Goal: Obtain resource: Download file/media

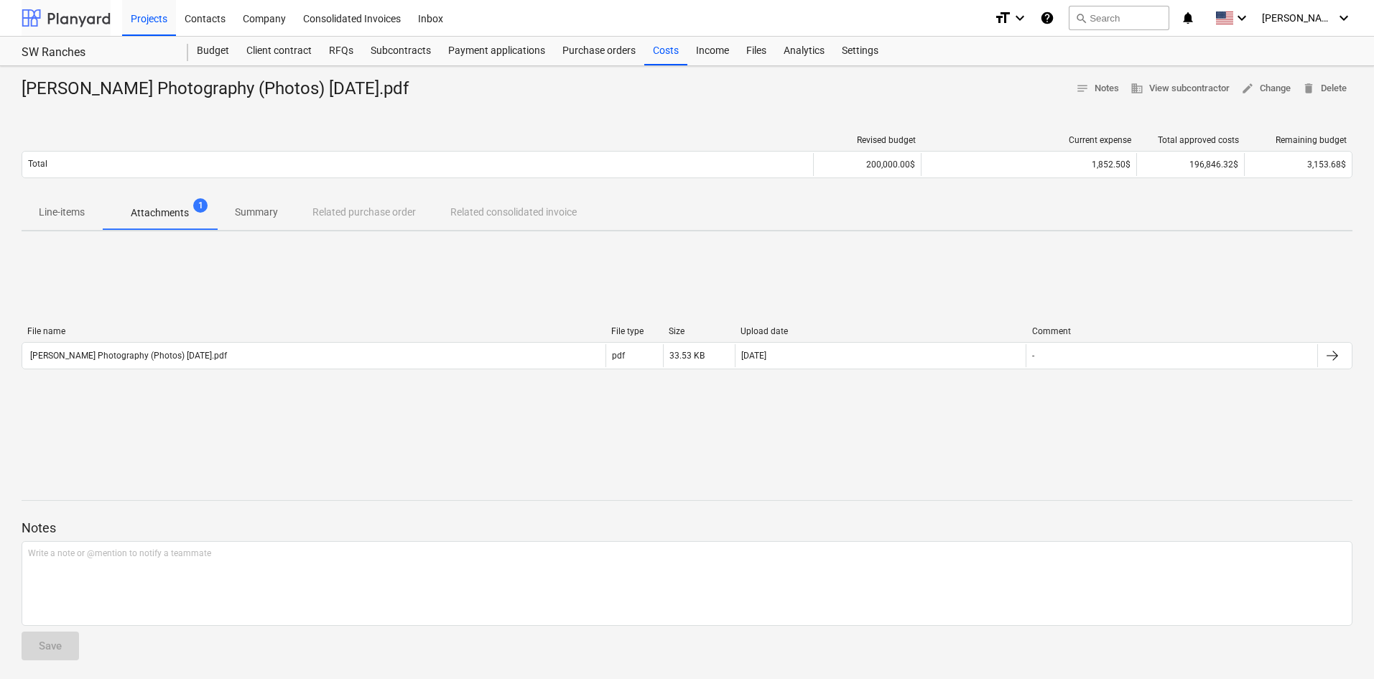
click at [74, 22] on div at bounding box center [66, 18] width 89 height 36
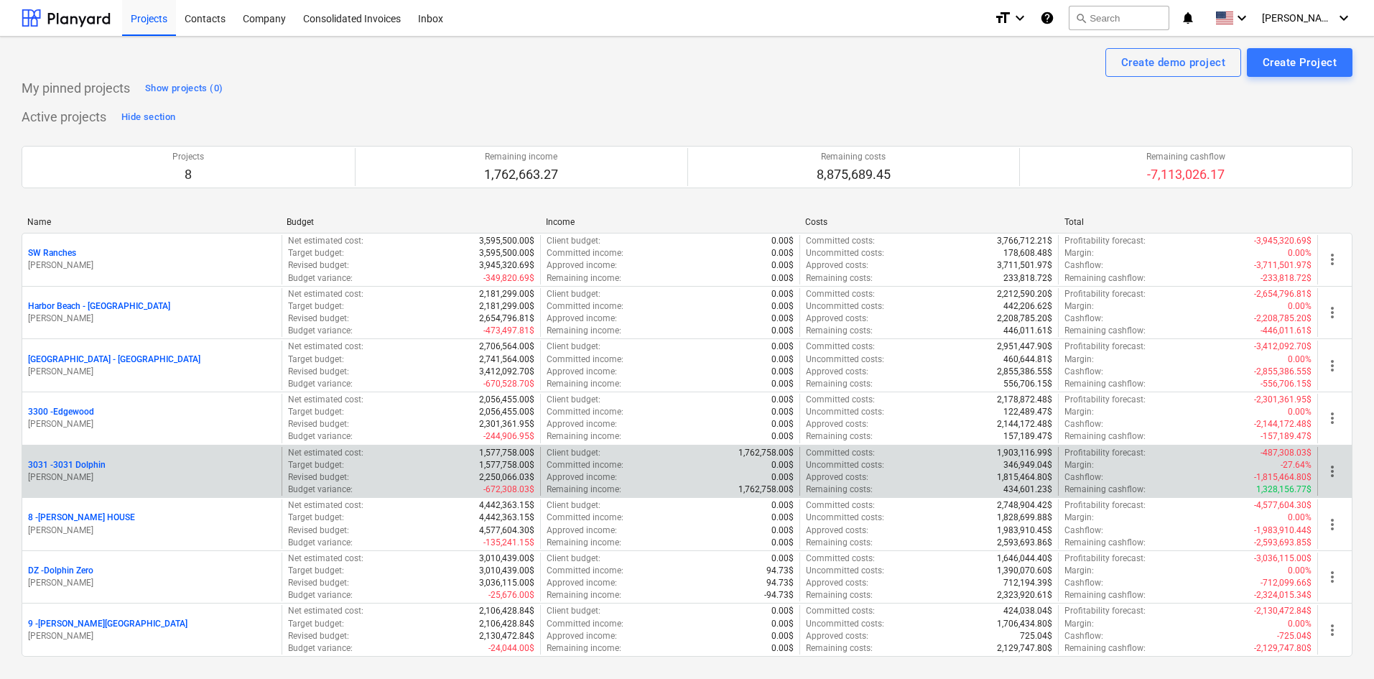
click at [75, 468] on p "3031 - 3031 Dolphin" at bounding box center [67, 465] width 78 height 12
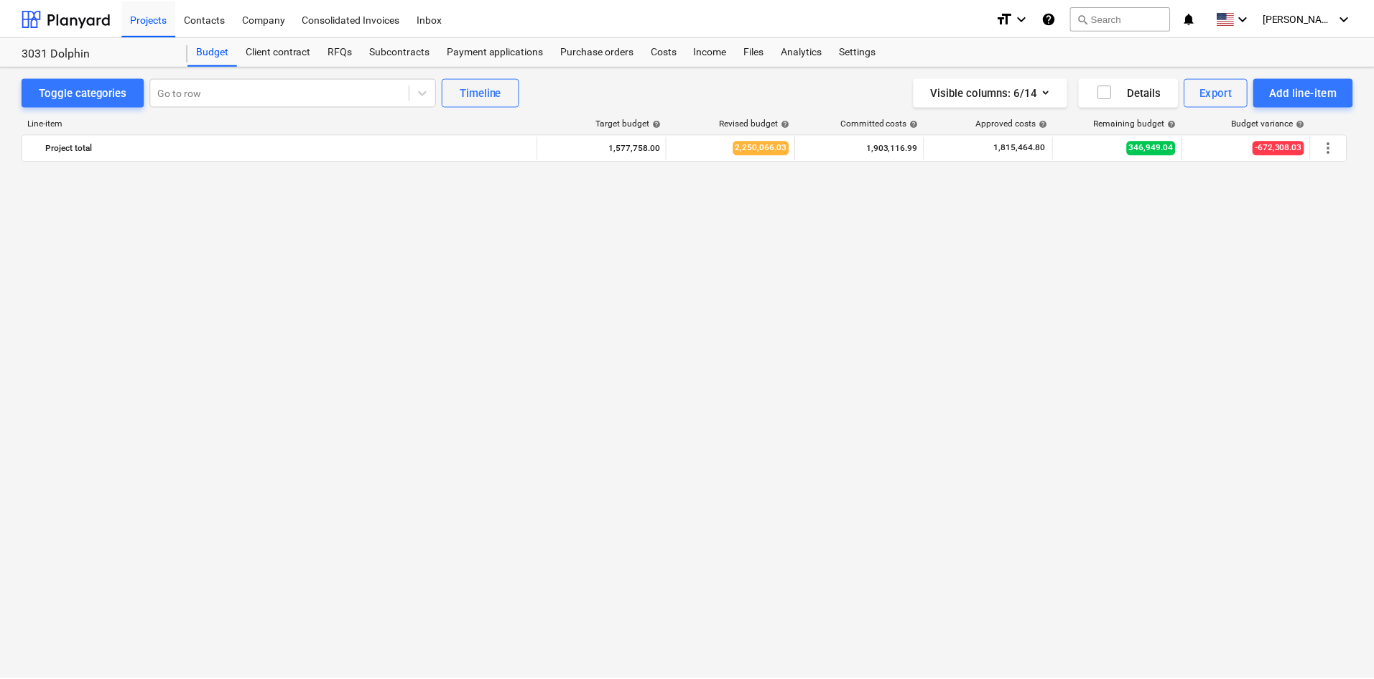
scroll to position [1135, 0]
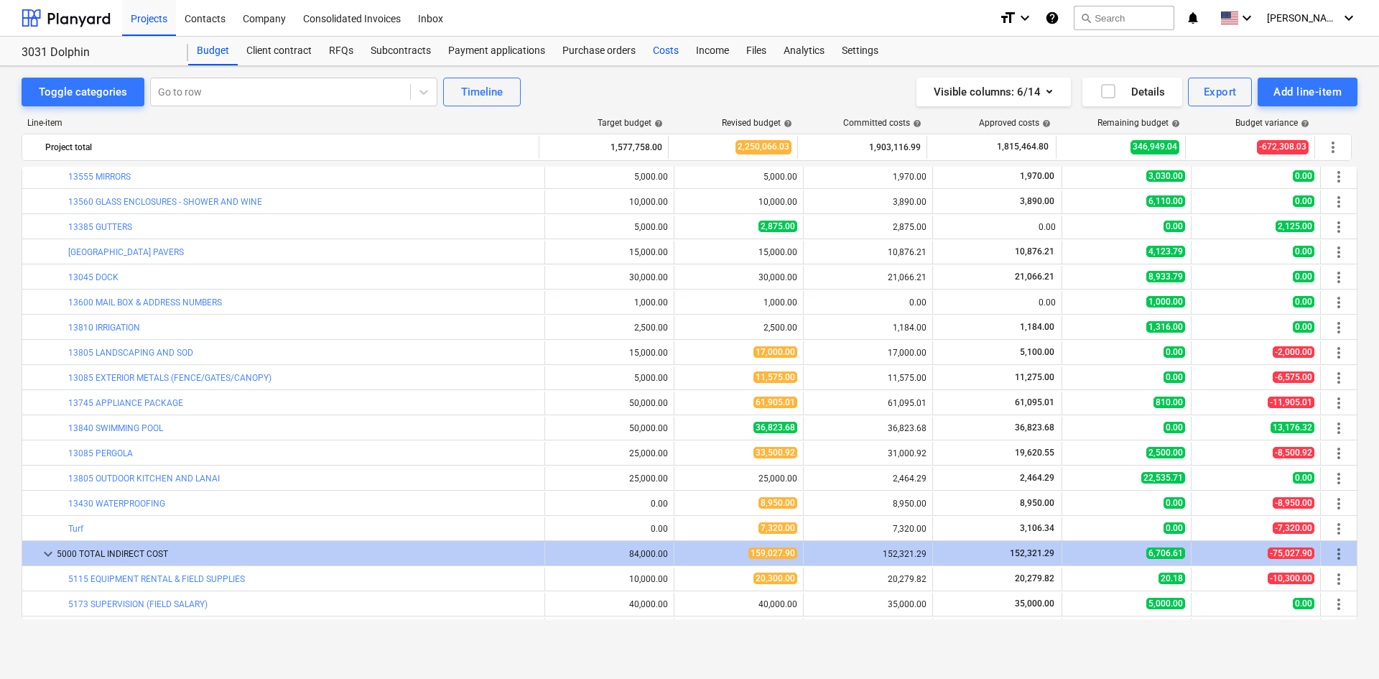
click at [652, 52] on div "Costs" at bounding box center [665, 51] width 43 height 29
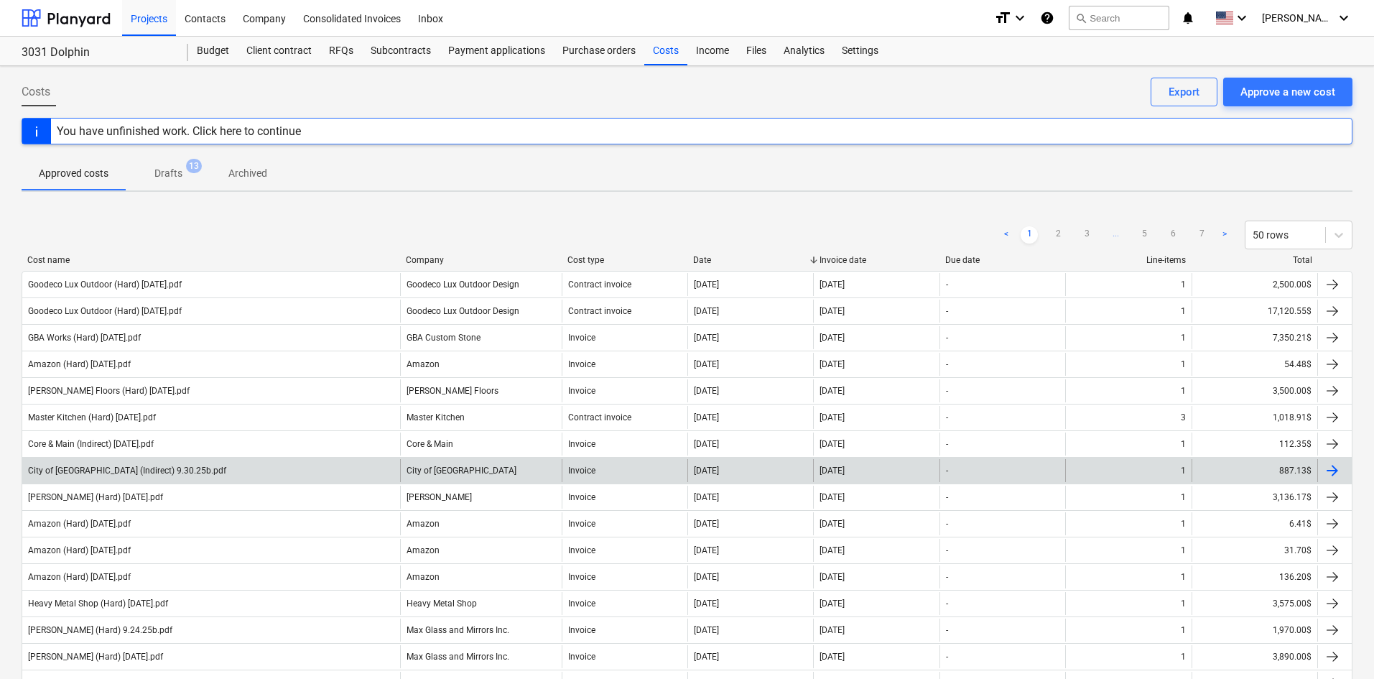
click at [242, 470] on div "City of [GEOGRAPHIC_DATA] (Indirect) 9.30.25b.pdf" at bounding box center [211, 470] width 378 height 23
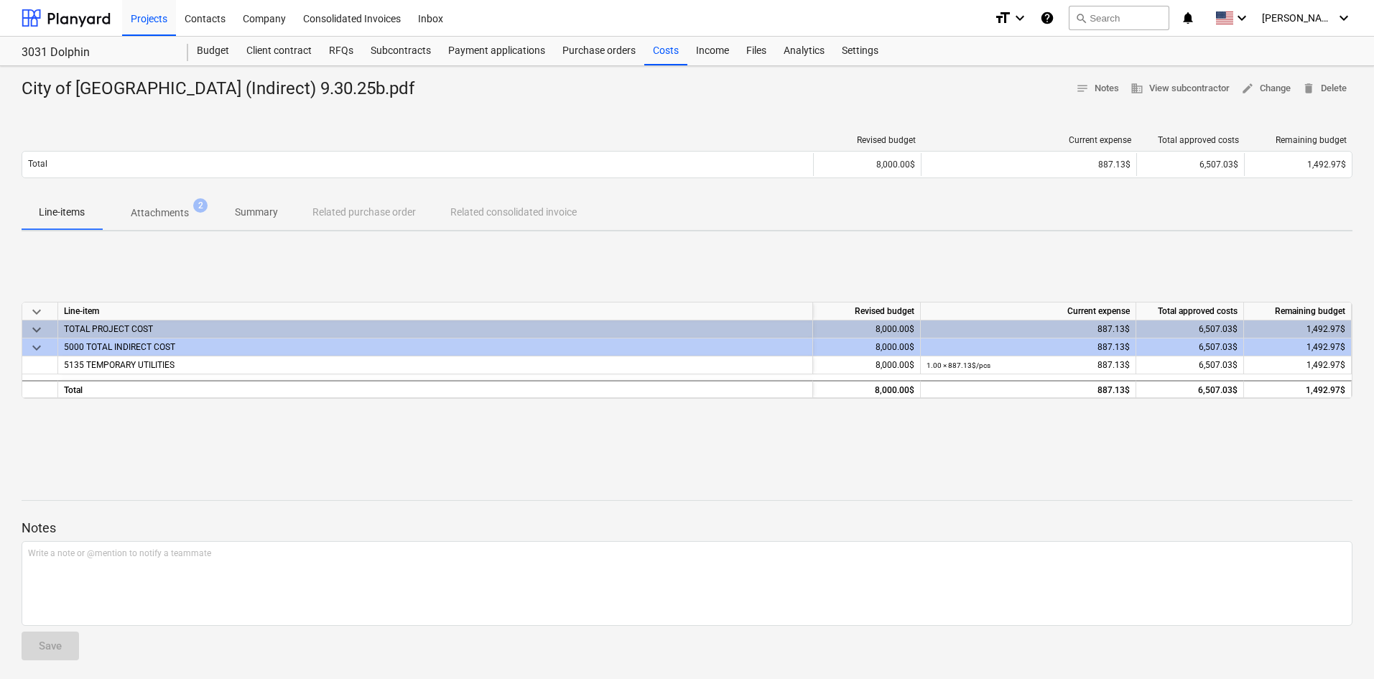
click at [175, 218] on p "Attachments" at bounding box center [160, 212] width 58 height 15
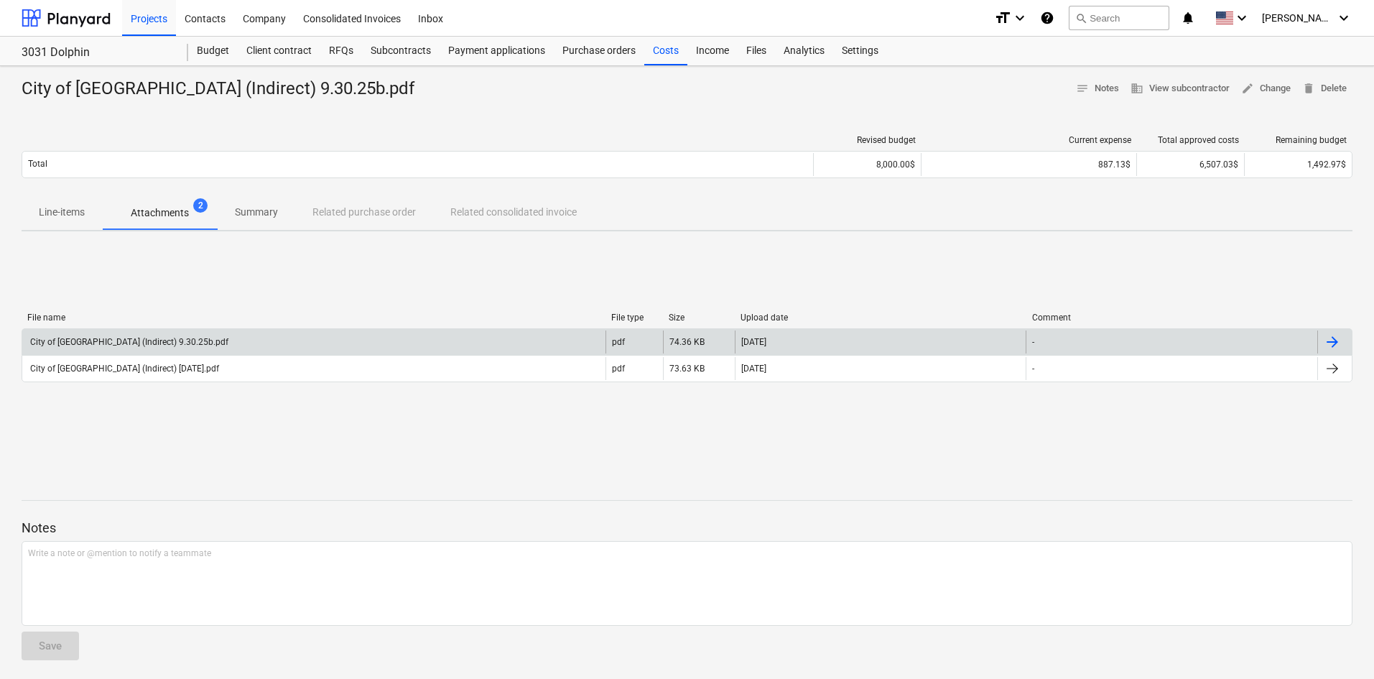
click at [286, 346] on div "City of [GEOGRAPHIC_DATA] (Indirect) 9.30.25b.pdf" at bounding box center [313, 341] width 583 height 23
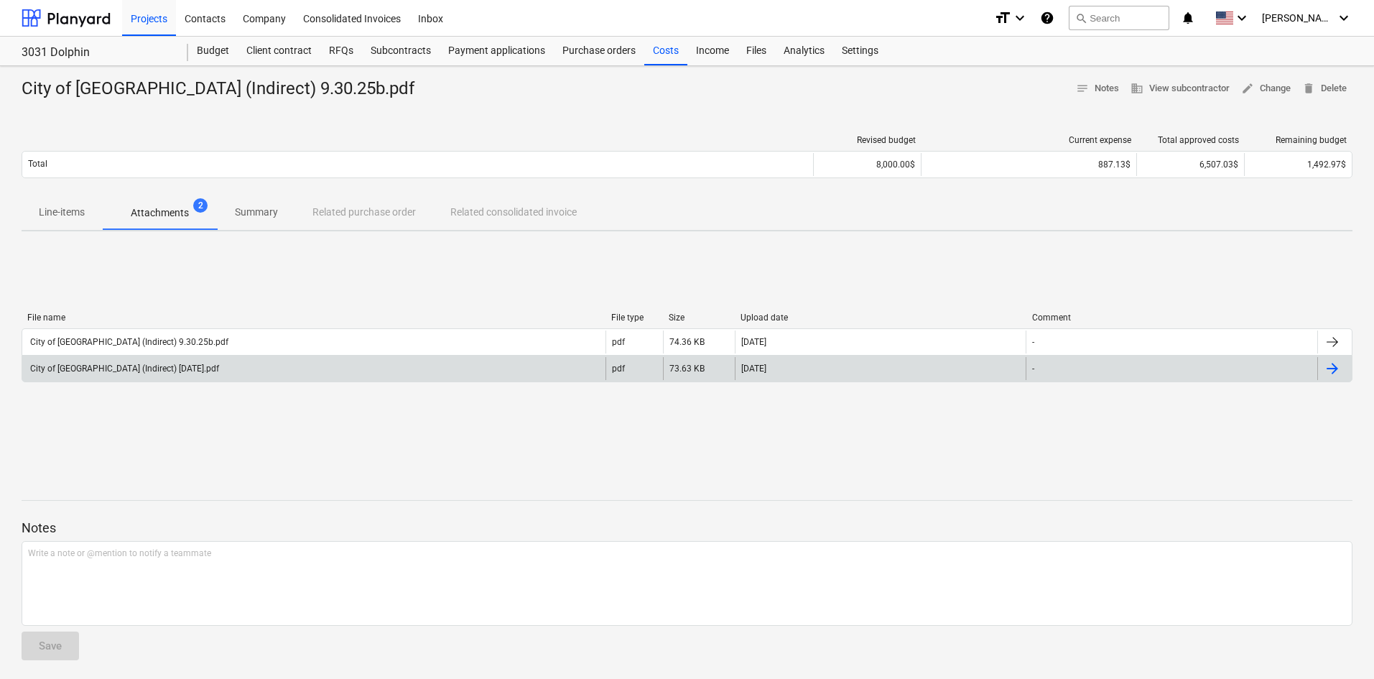
click at [270, 369] on div "City of [GEOGRAPHIC_DATA] (Indirect) [DATE].pdf" at bounding box center [313, 368] width 583 height 23
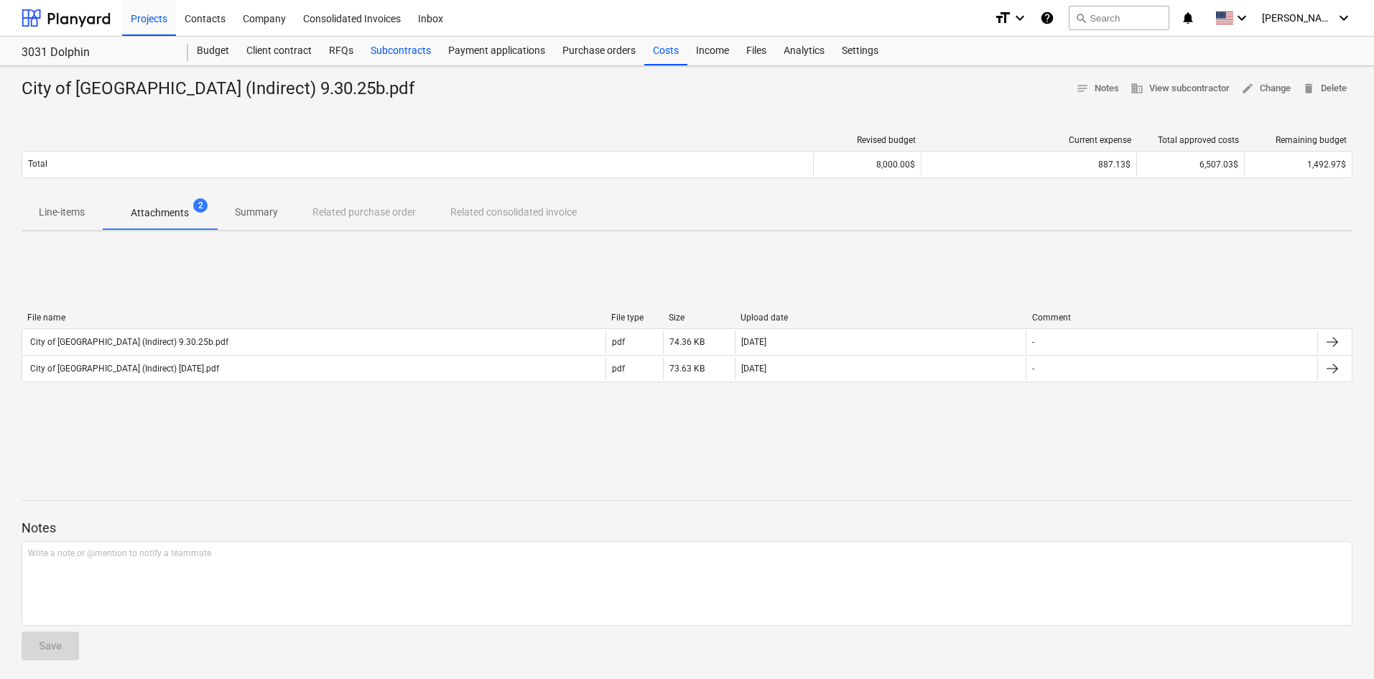
click at [424, 53] on div "Subcontracts" at bounding box center [401, 51] width 78 height 29
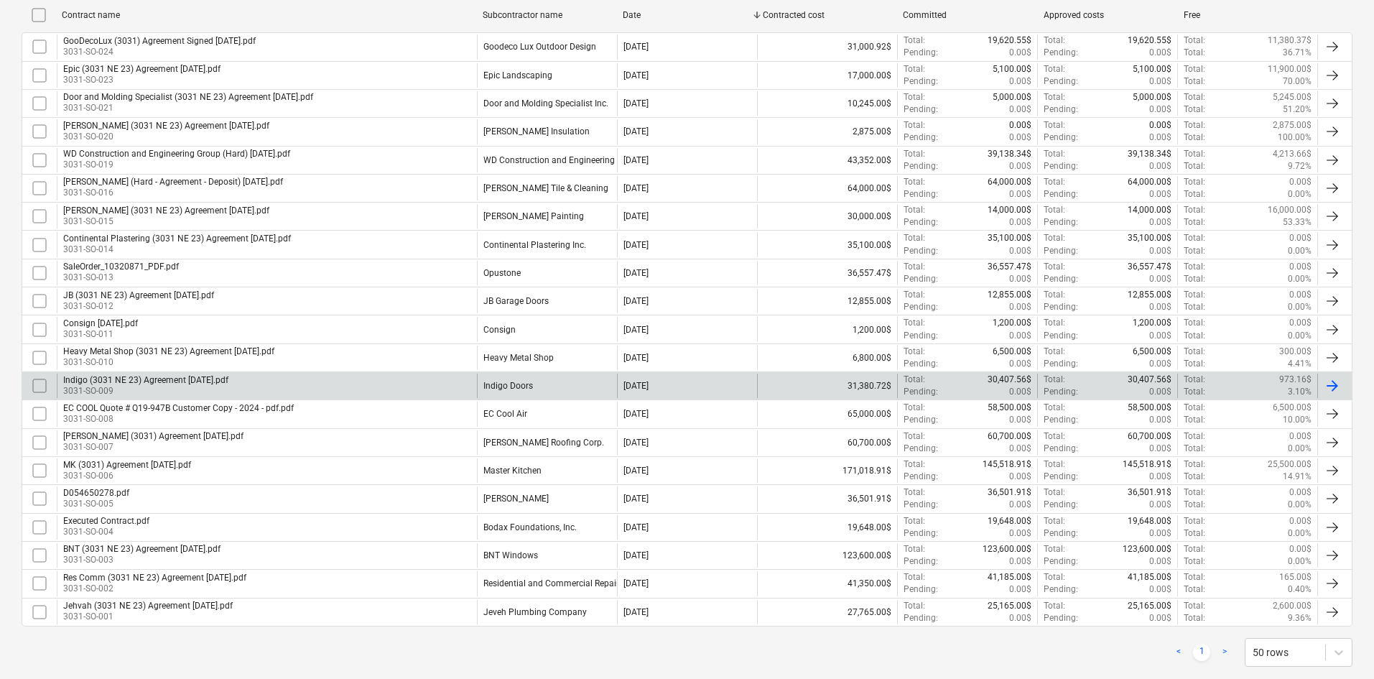
scroll to position [333, 0]
